Goal: Transaction & Acquisition: Download file/media

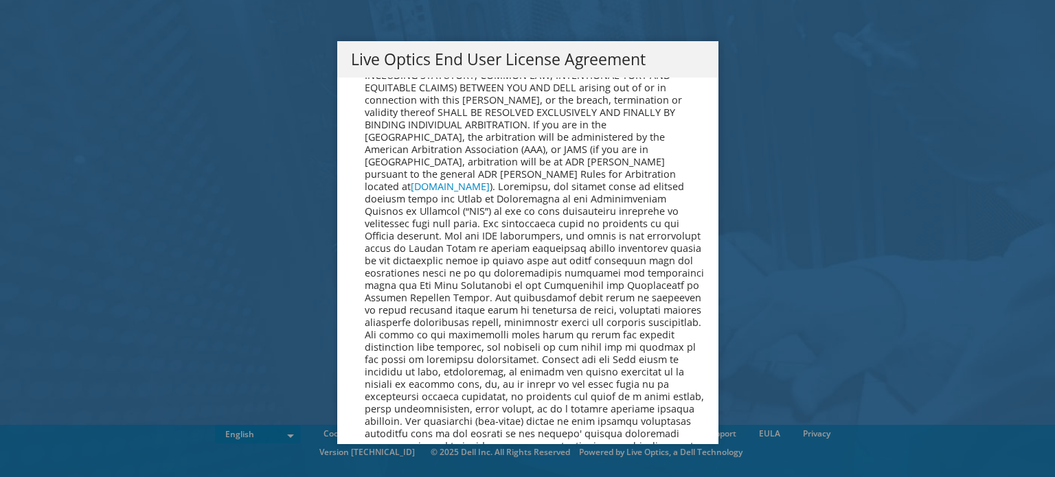
scroll to position [5192, 0]
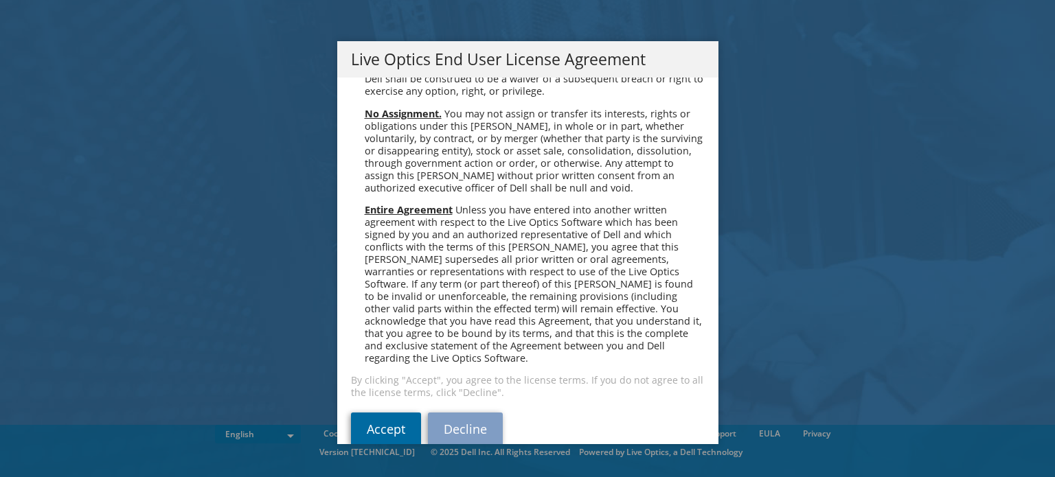
click at [387, 413] on link "Accept" at bounding box center [386, 429] width 70 height 33
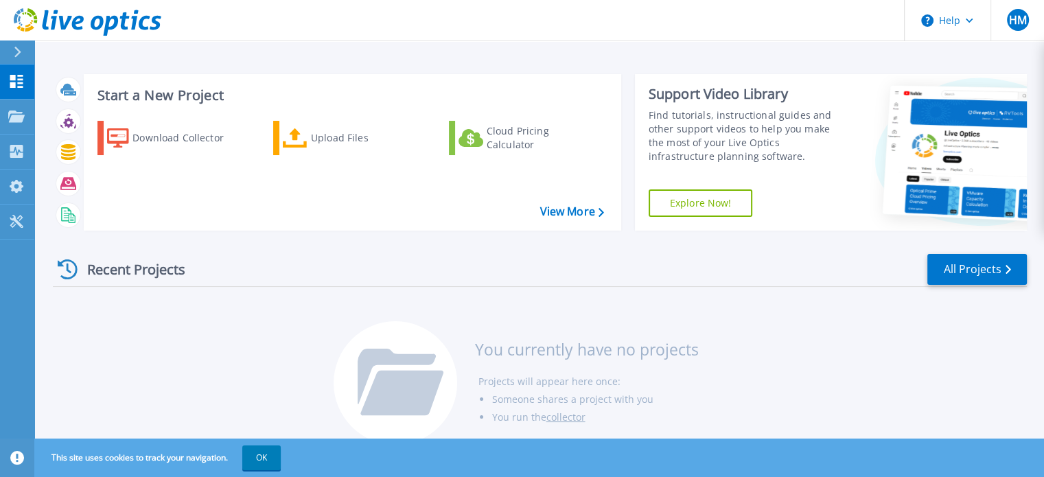
scroll to position [22, 0]
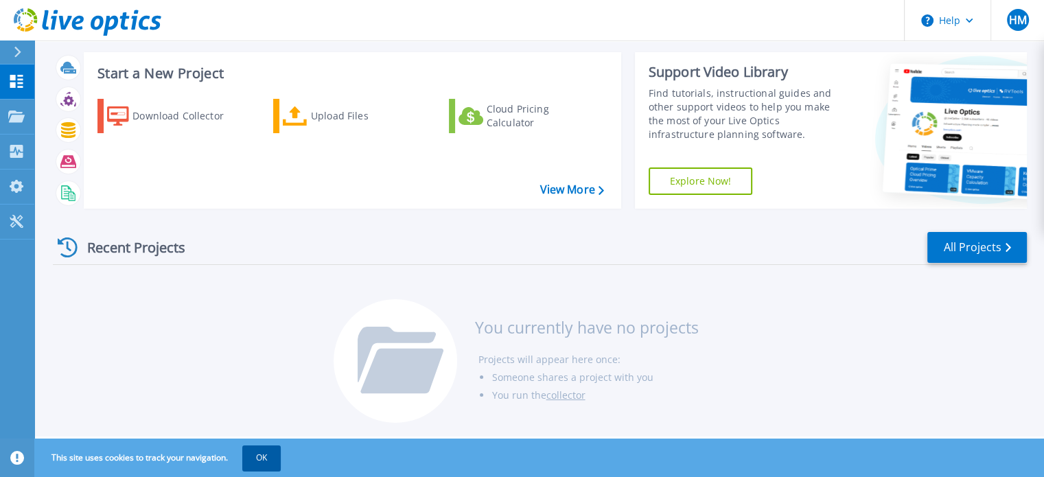
click at [253, 450] on button "OK" at bounding box center [261, 458] width 38 height 25
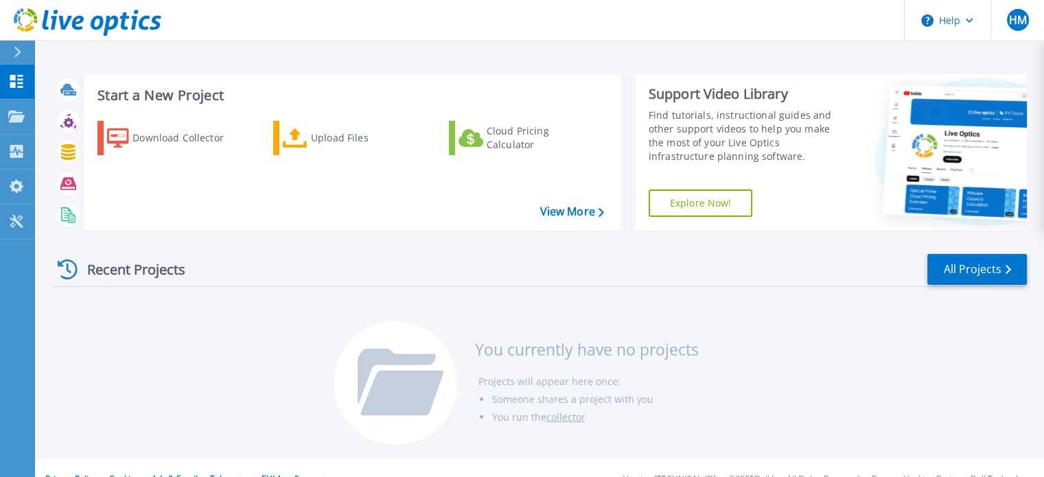
scroll to position [0, 0]
click at [23, 151] on icon at bounding box center [16, 151] width 16 height 13
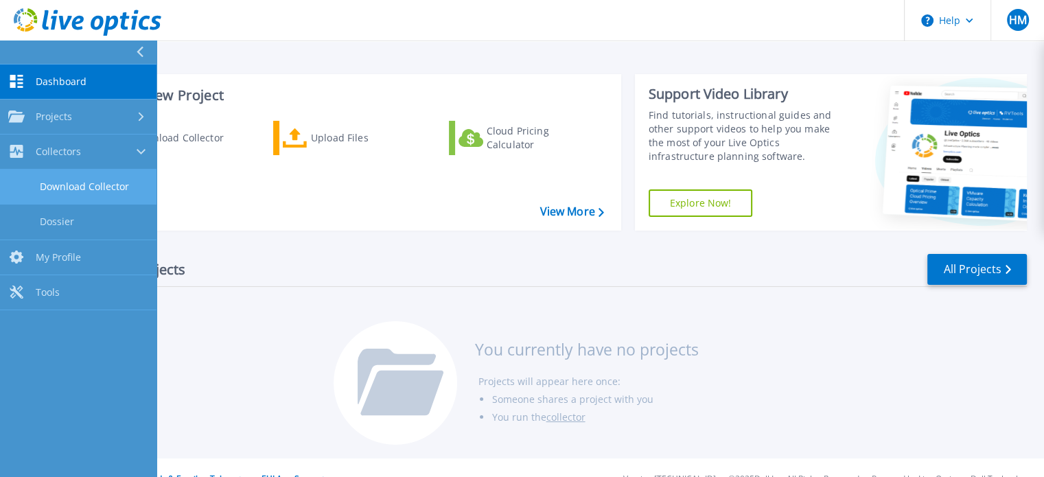
click at [71, 187] on link "Download Collector" at bounding box center [78, 187] width 157 height 35
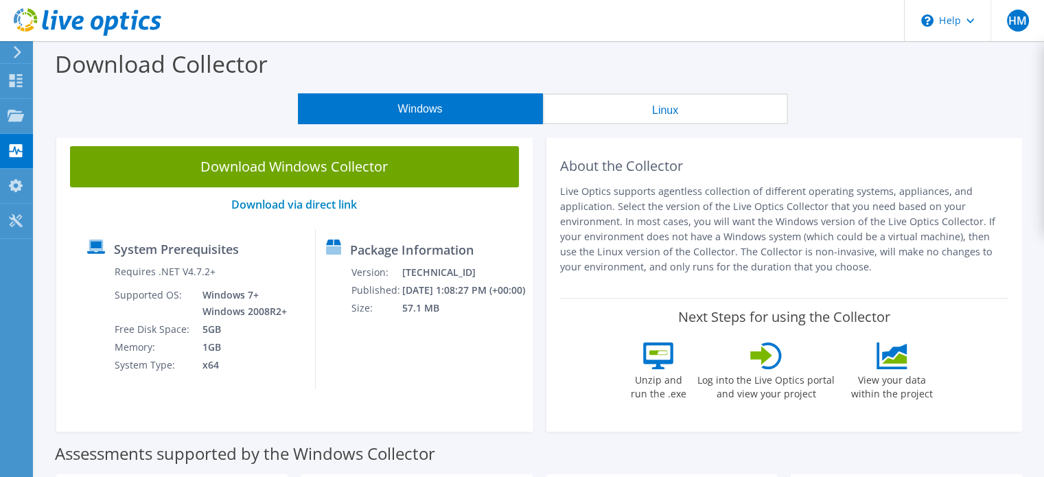
click at [8, 54] on div at bounding box center [15, 52] width 15 height 12
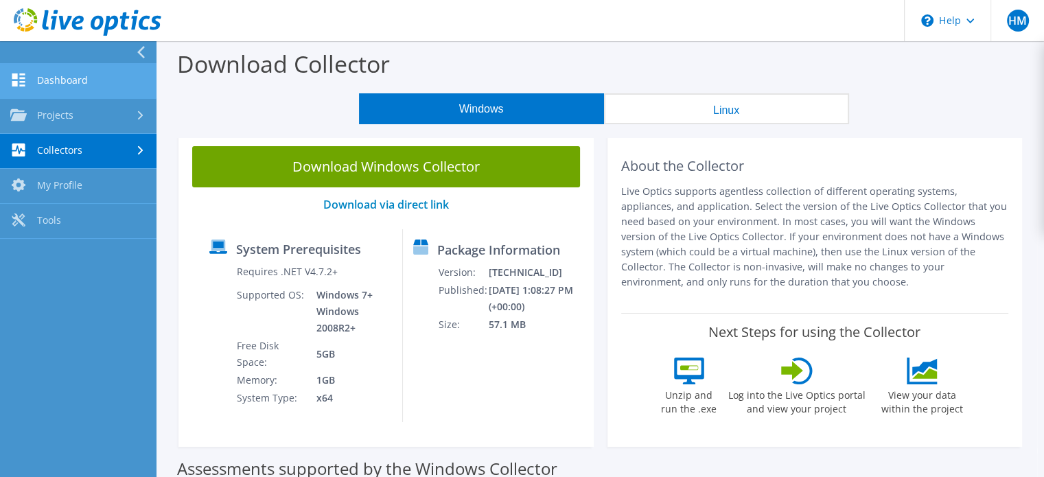
click at [30, 87] on link "Dashboard" at bounding box center [78, 81] width 157 height 35
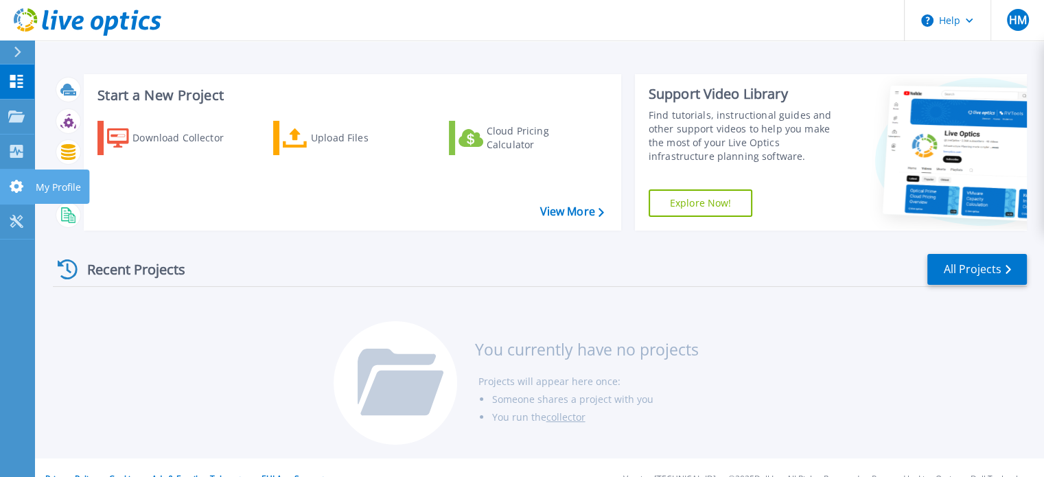
click at [21, 184] on icon at bounding box center [17, 186] width 14 height 13
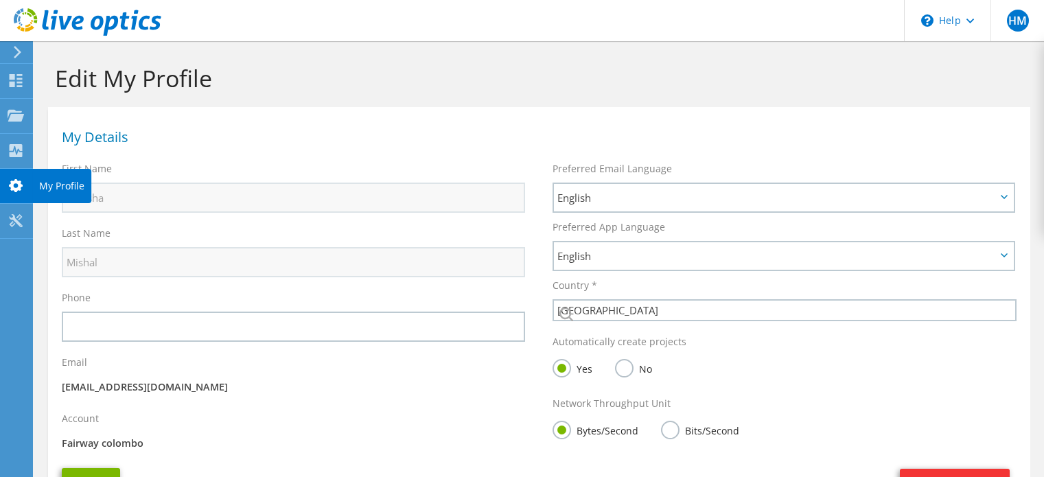
select select "126"
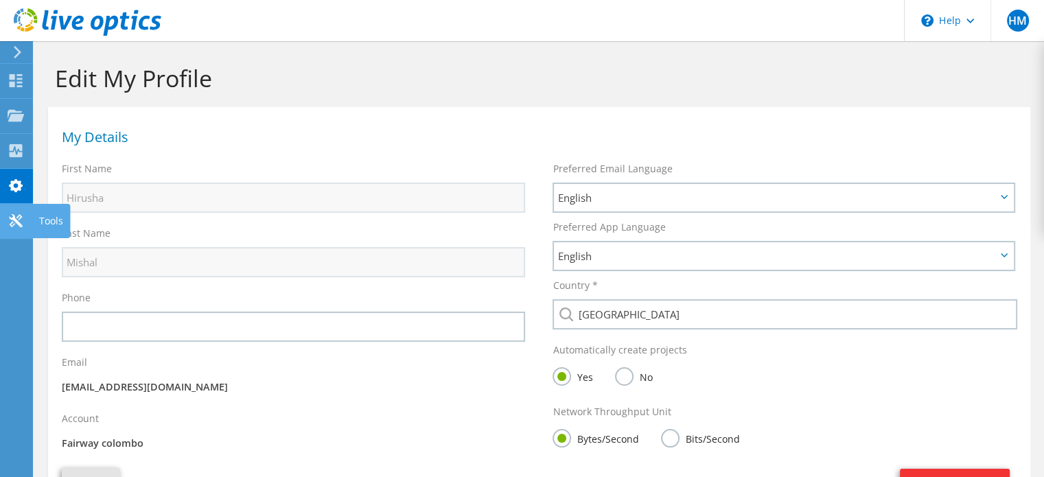
click at [19, 225] on icon at bounding box center [16, 220] width 16 height 13
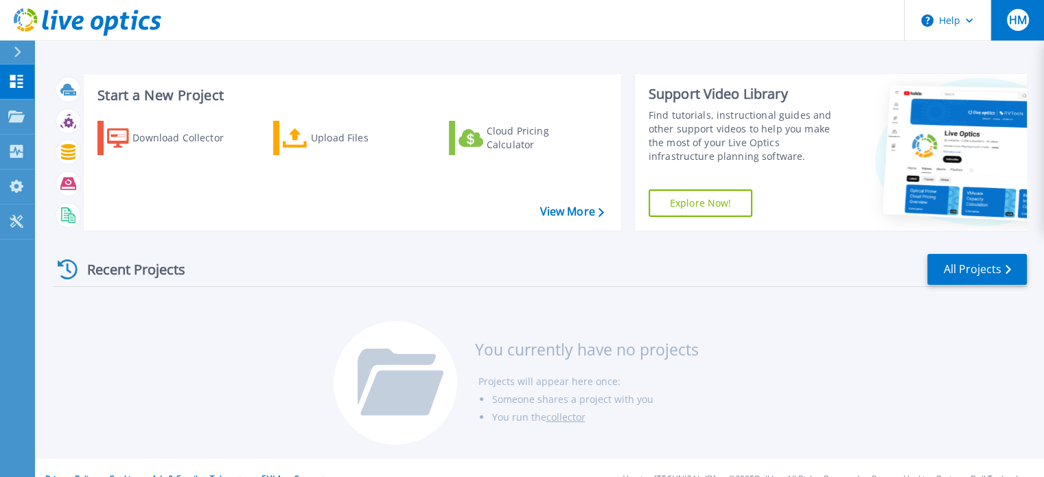
click at [1031, 18] on button "HM" at bounding box center [1018, 20] width 54 height 41
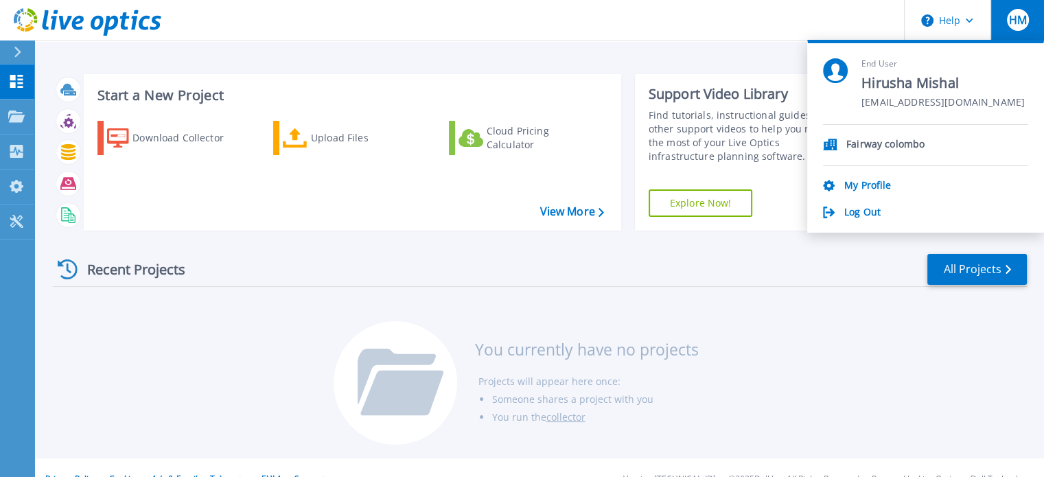
click at [645, 385] on li "Projects will appear here once:" at bounding box center [588, 382] width 220 height 18
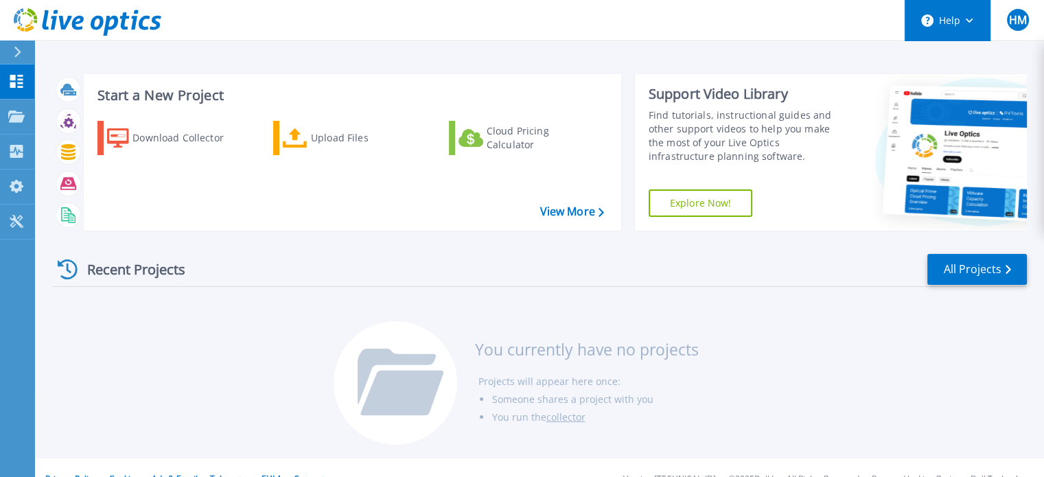
click at [956, 25] on button "Help" at bounding box center [948, 20] width 86 height 41
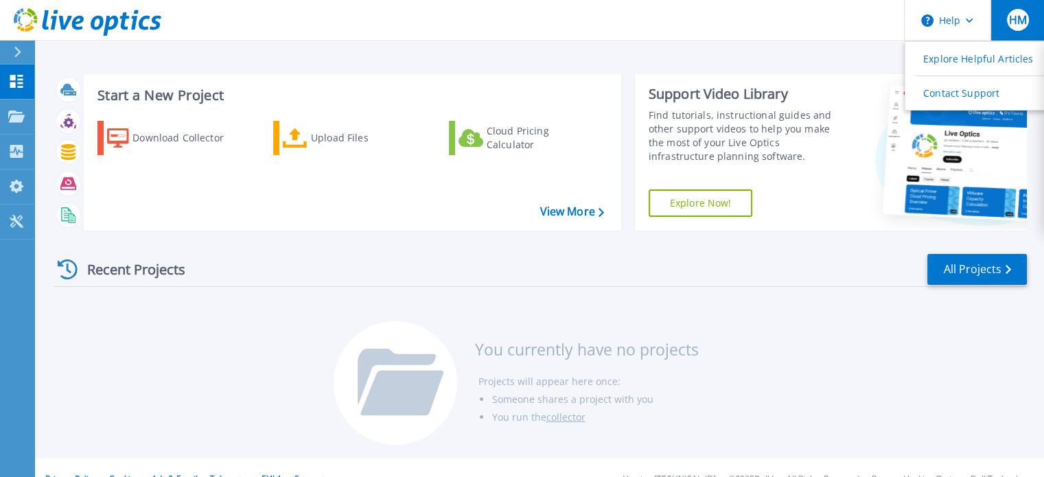
click at [1013, 14] on span "HM" at bounding box center [1018, 19] width 18 height 11
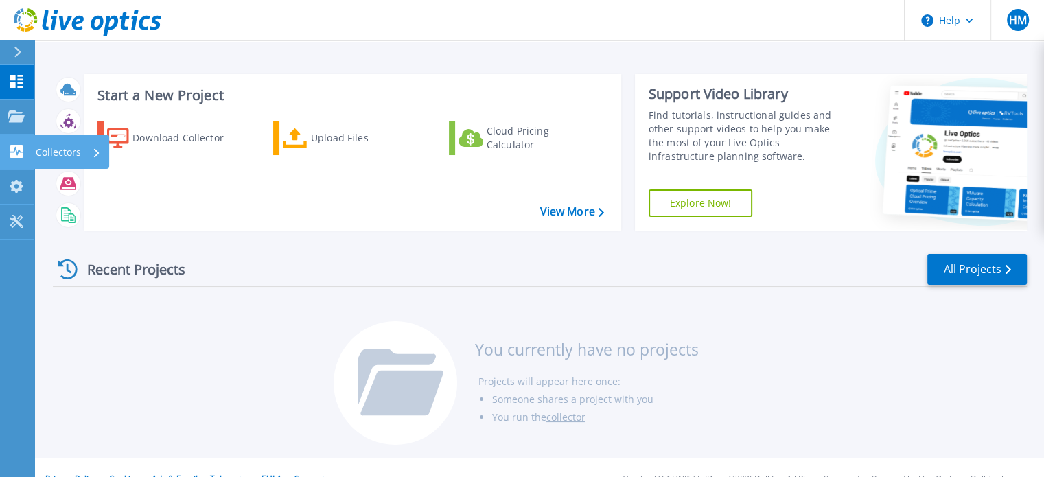
click at [15, 155] on icon at bounding box center [16, 151] width 13 height 13
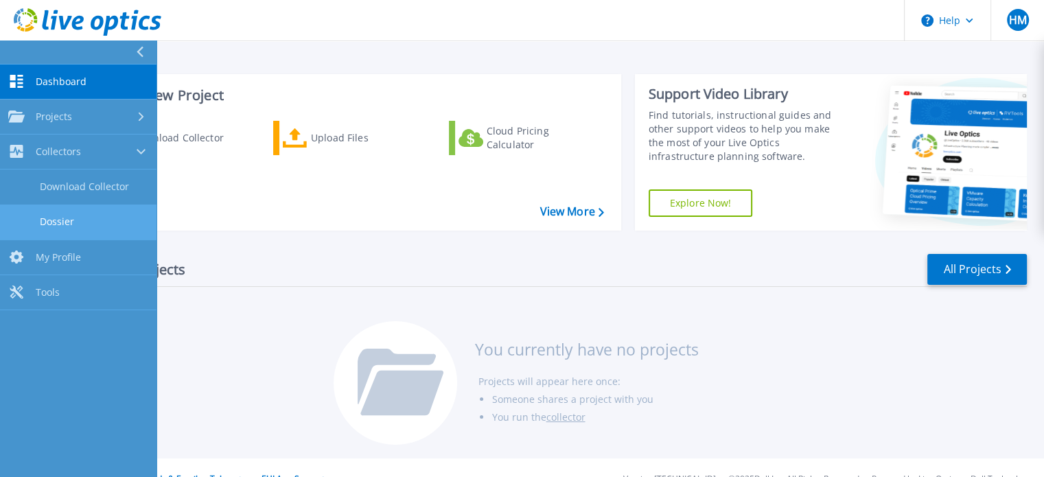
click at [67, 212] on link "Dossier" at bounding box center [78, 222] width 157 height 35
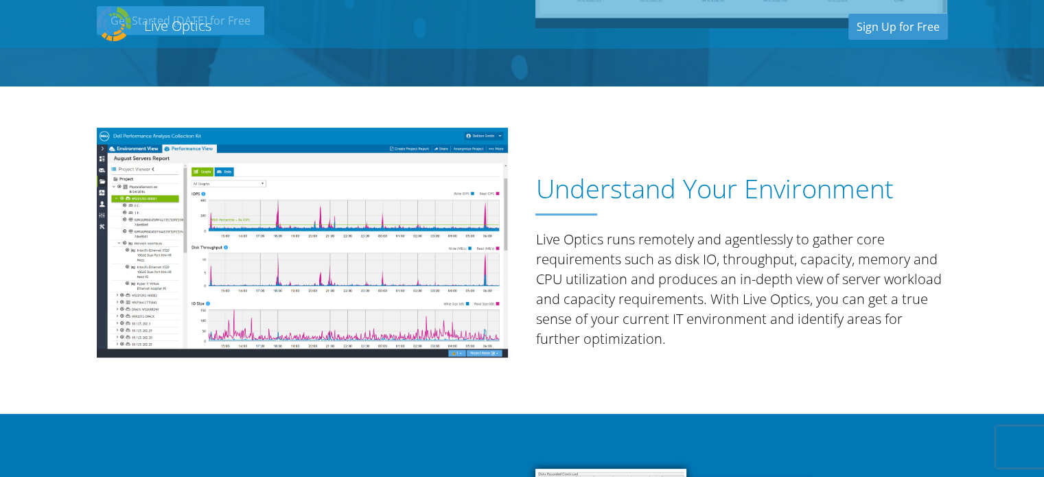
scroll to position [412, 0]
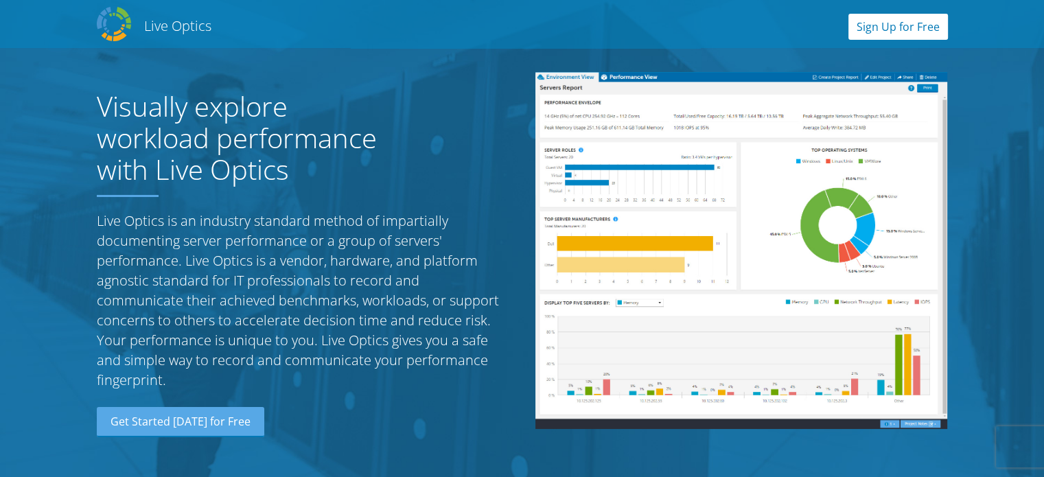
click at [904, 30] on link "Sign Up for Free" at bounding box center [899, 27] width 100 height 26
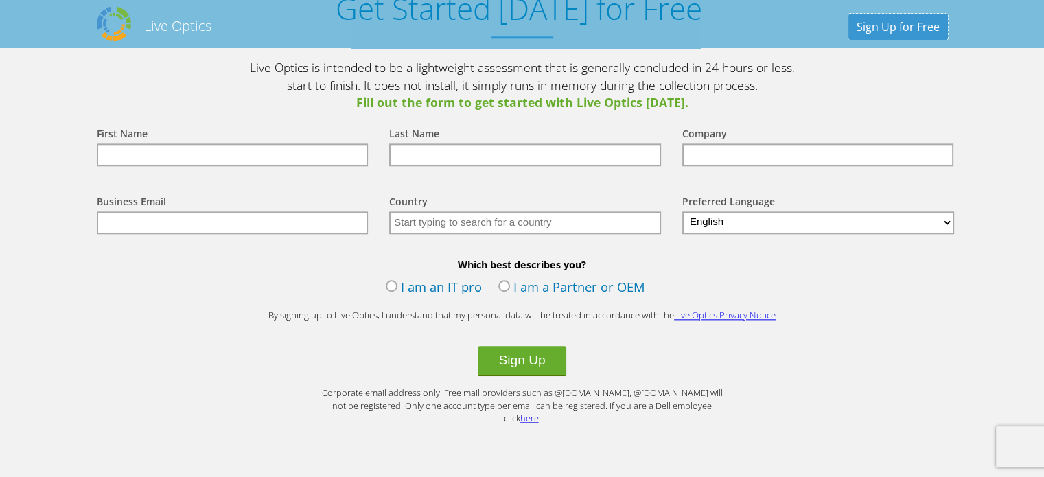
scroll to position [1473, 0]
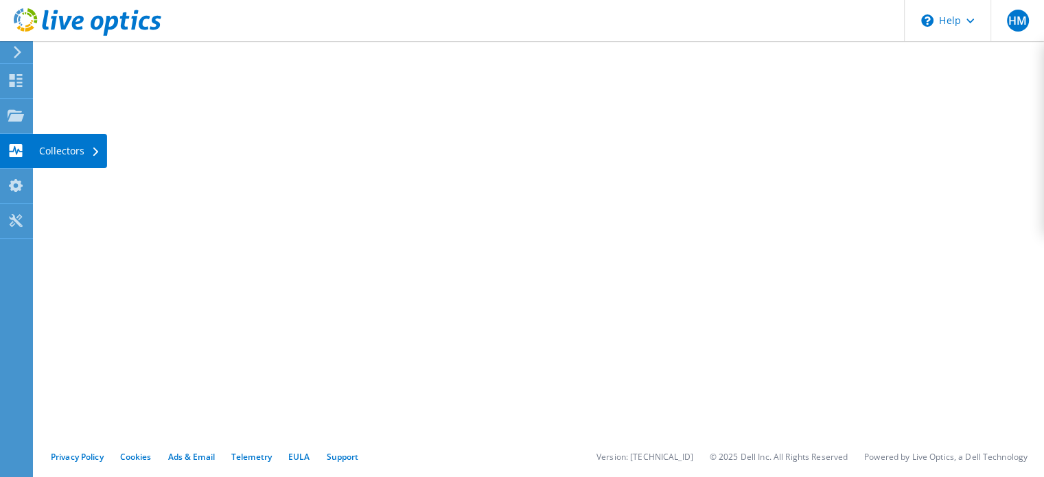
click at [16, 148] on use at bounding box center [16, 150] width 13 height 13
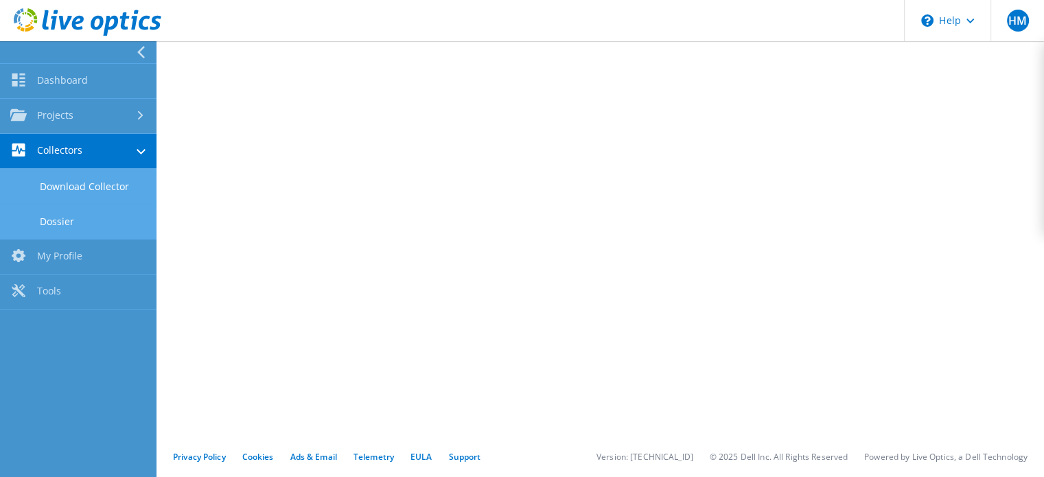
click at [47, 191] on link "Download Collector" at bounding box center [78, 186] width 157 height 35
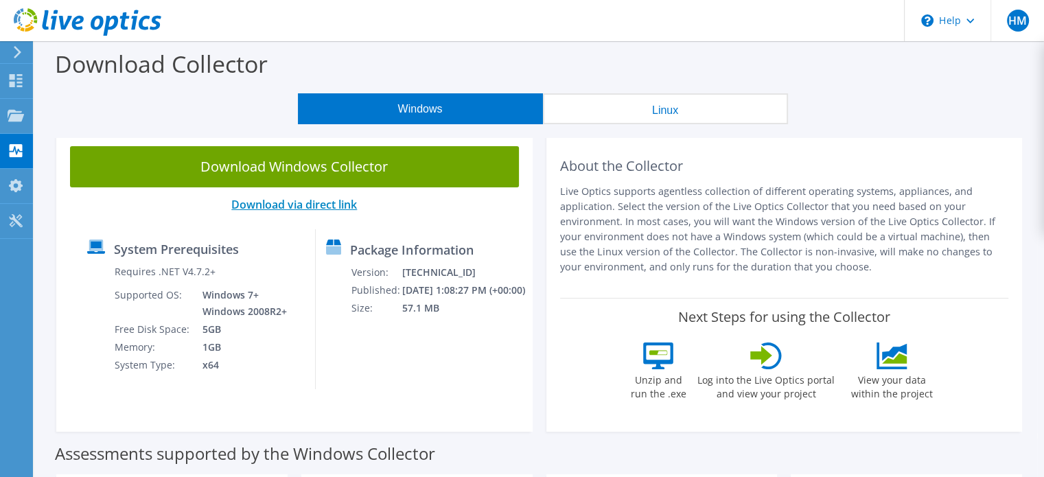
click at [330, 203] on link "Download via direct link" at bounding box center [294, 204] width 126 height 15
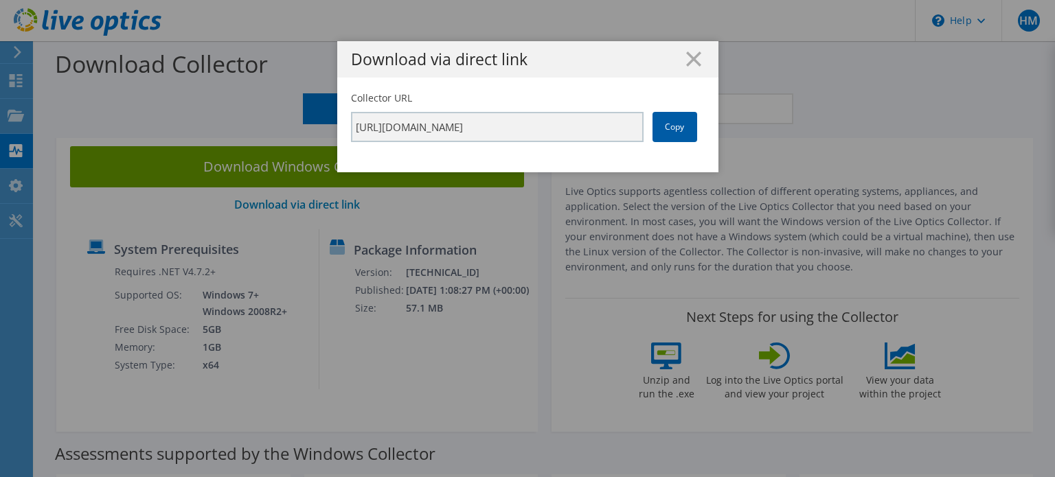
click at [667, 123] on link "Copy" at bounding box center [674, 127] width 45 height 30
click at [691, 49] on div "Download via direct link" at bounding box center [527, 59] width 381 height 36
click at [691, 59] on icon at bounding box center [693, 58] width 15 height 15
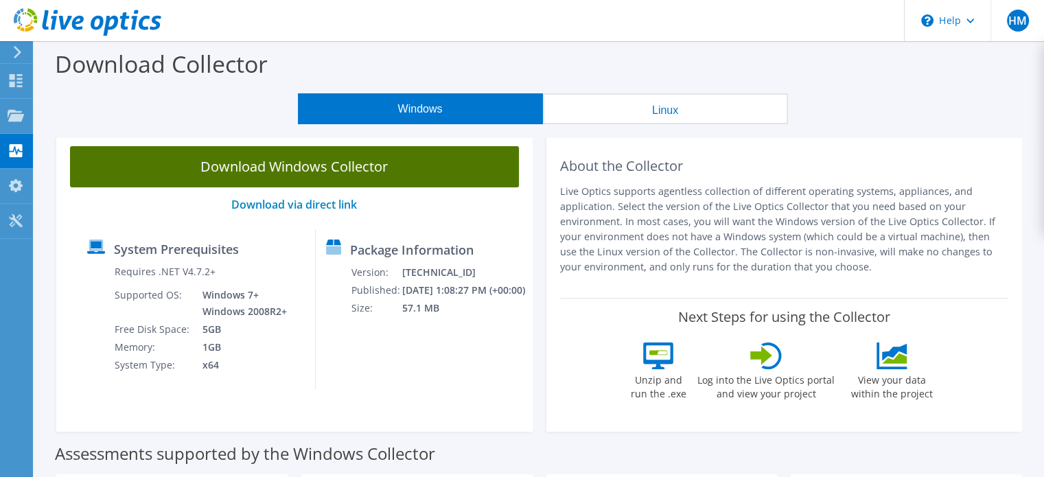
click at [349, 170] on link "Download Windows Collector" at bounding box center [294, 166] width 449 height 41
